Goal: Task Accomplishment & Management: Manage account settings

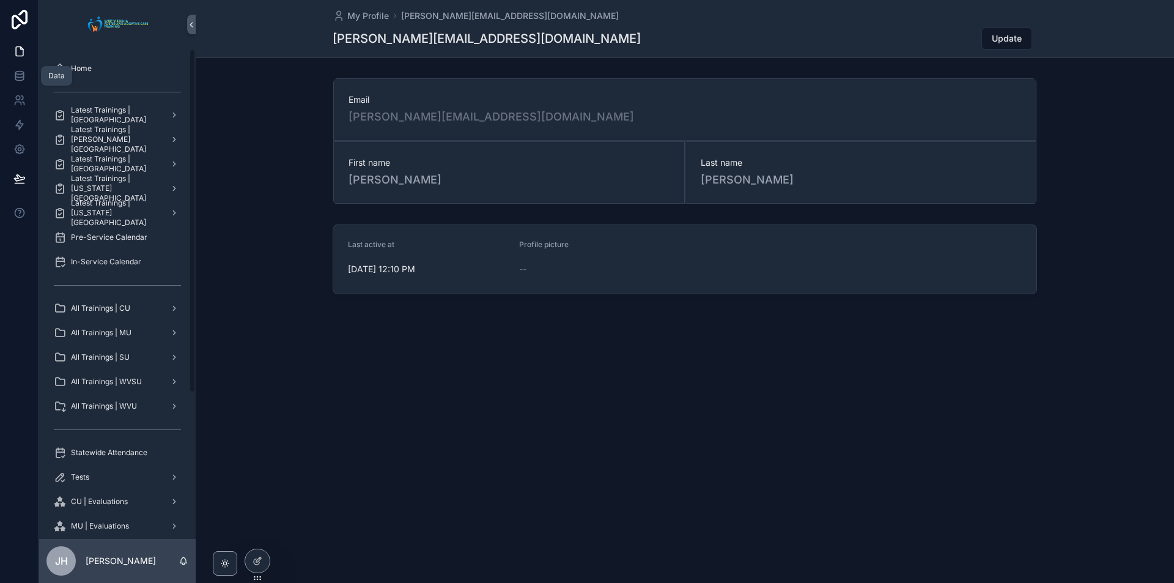
click at [20, 75] on icon at bounding box center [19, 76] width 12 height 12
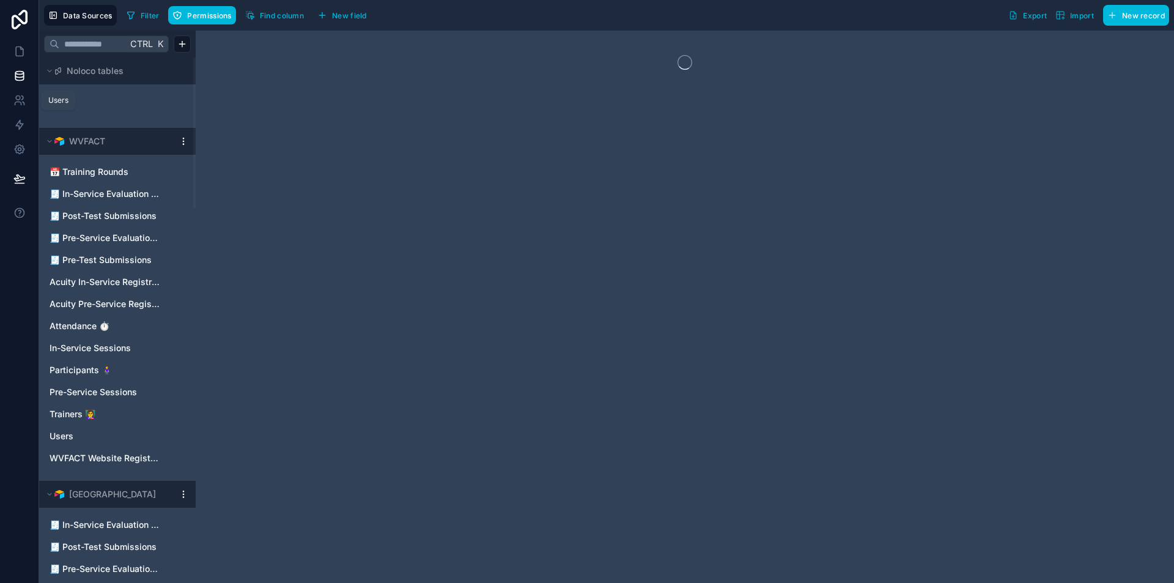
click at [23, 95] on icon at bounding box center [19, 100] width 12 height 12
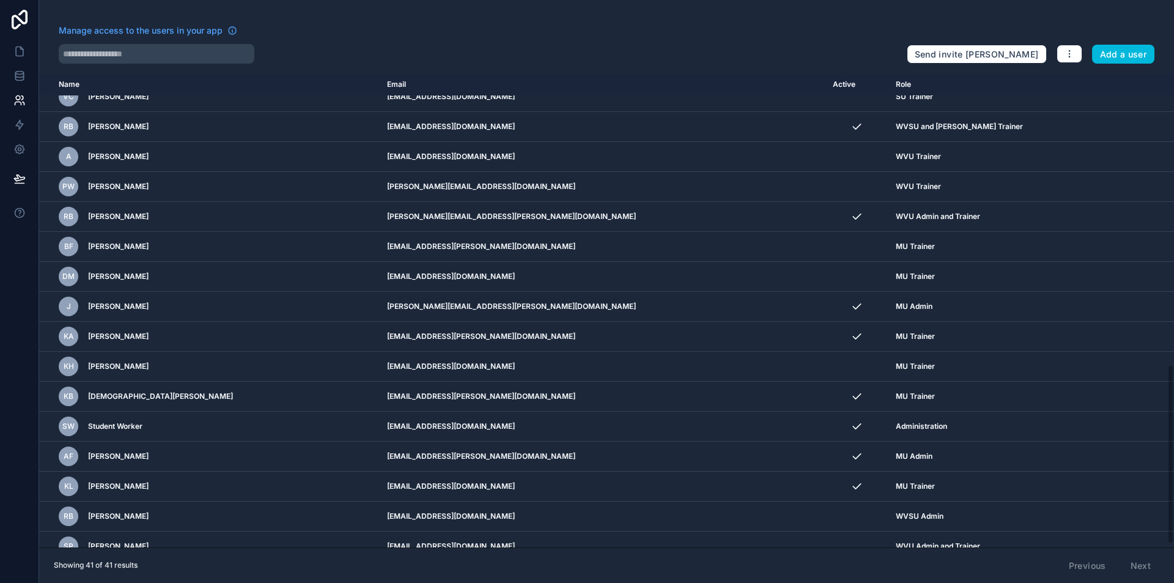
scroll to position [777, 0]
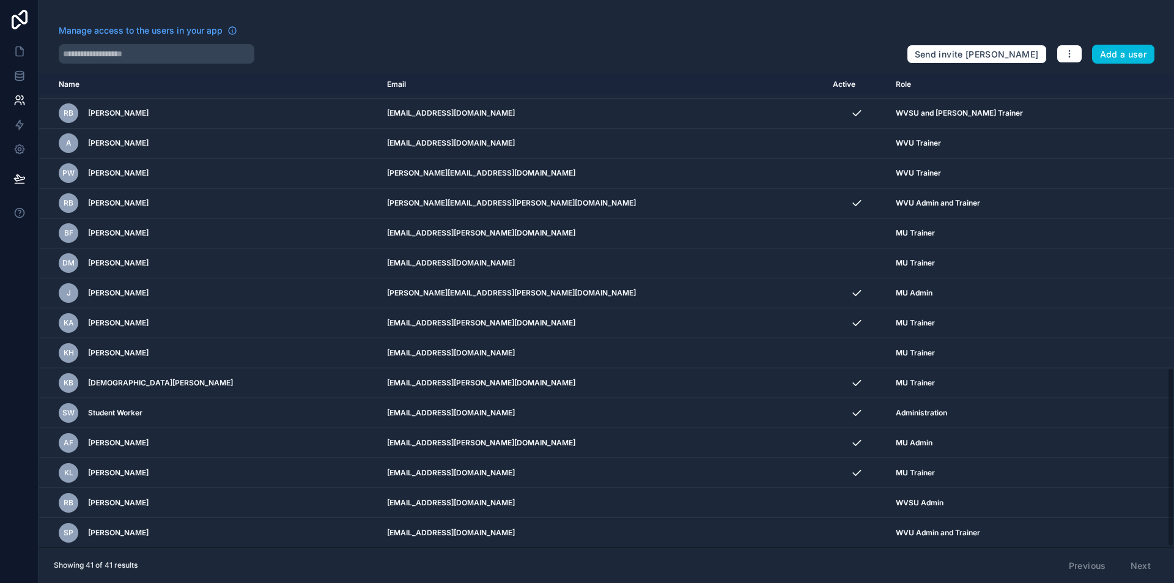
click at [0, 0] on icon "scrollable content" at bounding box center [0, 0] width 0 height 0
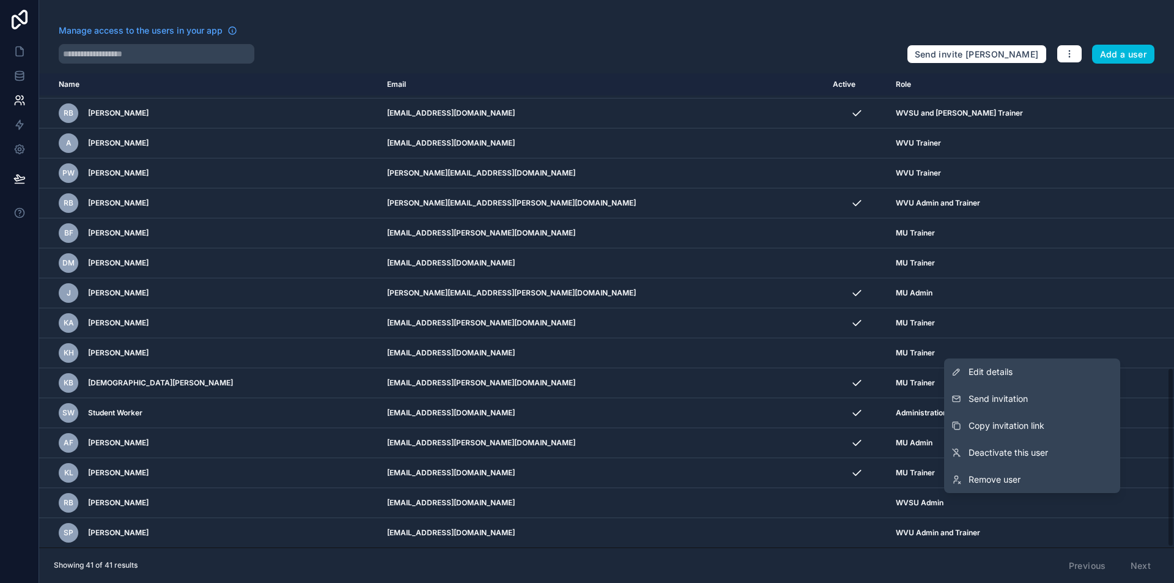
click at [1009, 373] on span "Edit details" at bounding box center [991, 372] width 44 height 12
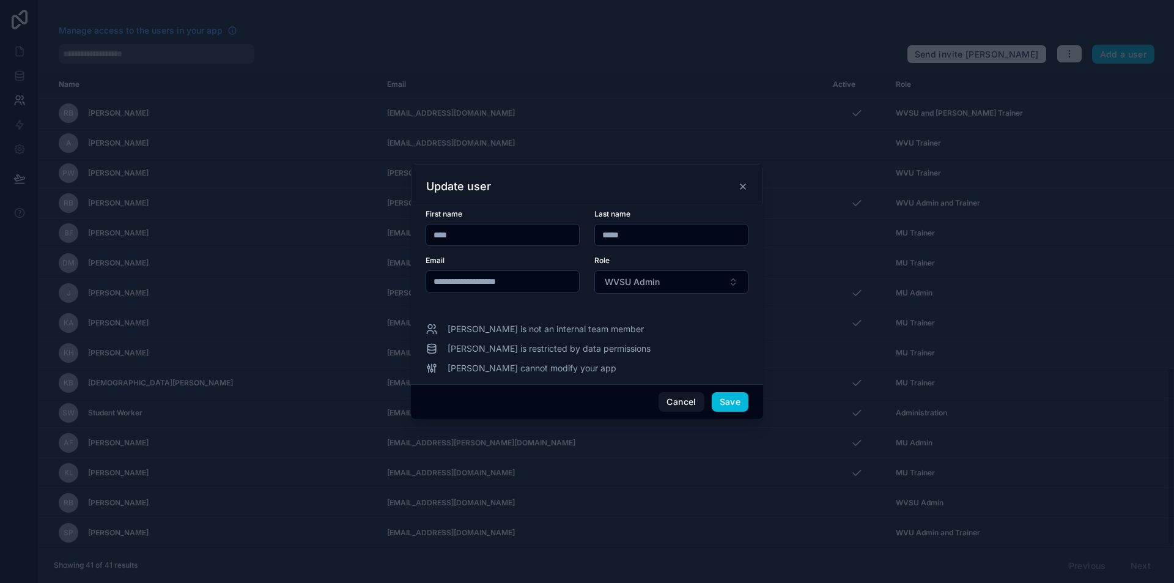
click at [510, 281] on input "**********" at bounding box center [502, 281] width 153 height 17
click at [677, 399] on button "Cancel" at bounding box center [681, 402] width 45 height 20
